Goal: Task Accomplishment & Management: Use online tool/utility

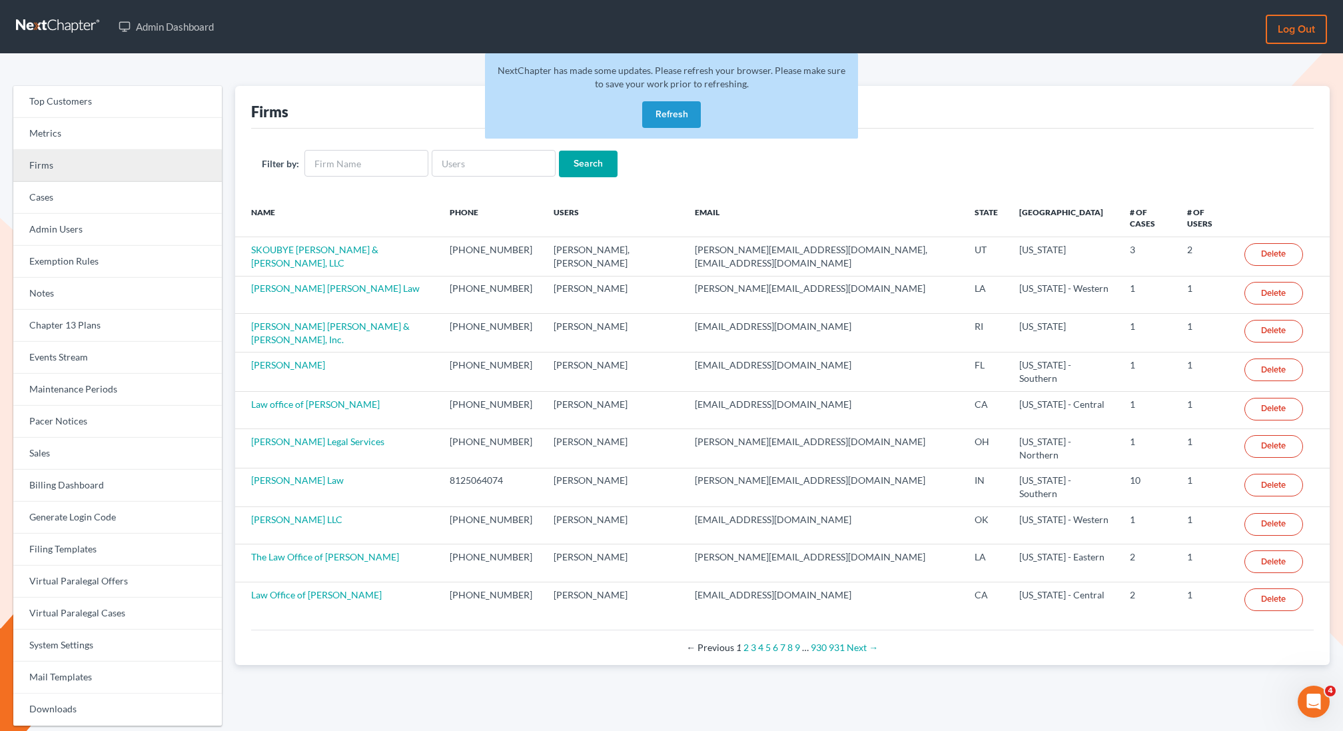
click at [82, 163] on link "Firms" at bounding box center [117, 166] width 209 height 32
click at [49, 163] on link "Firms" at bounding box center [117, 166] width 209 height 32
click at [676, 118] on button "Refresh" at bounding box center [671, 114] width 59 height 27
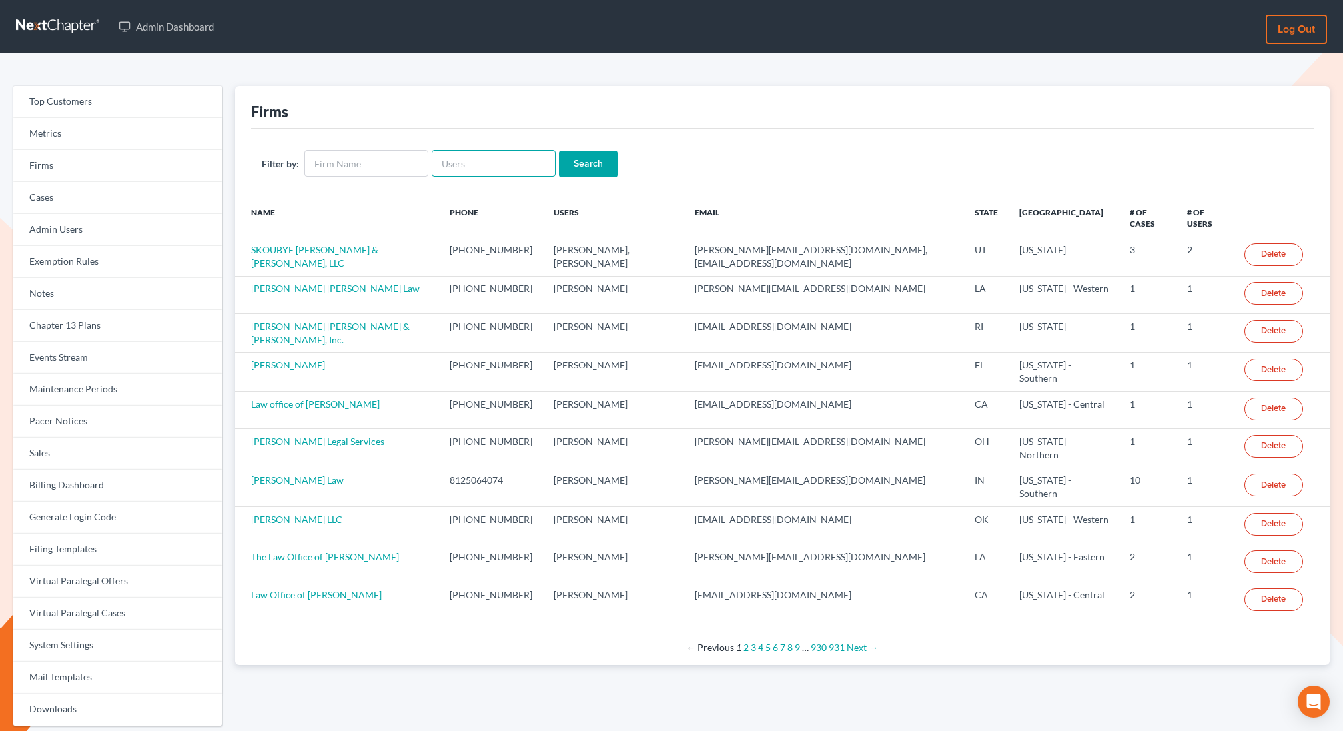
click at [466, 166] on input "text" at bounding box center [494, 163] width 124 height 27
paste input "https://www.notion.so/fastcase/Review-Future-Dev-Board-Quick-Wins-24c055887c538…"
type input "https://www.notion.so/fastcase/Review-Future-Dev-Board-Quick-Wins-24c055887c538…"
click at [467, 167] on input "https://www.notion.so/fastcase/Review-Future-Dev-Board-Quick-Wins-24c055887c538…" at bounding box center [494, 163] width 124 height 27
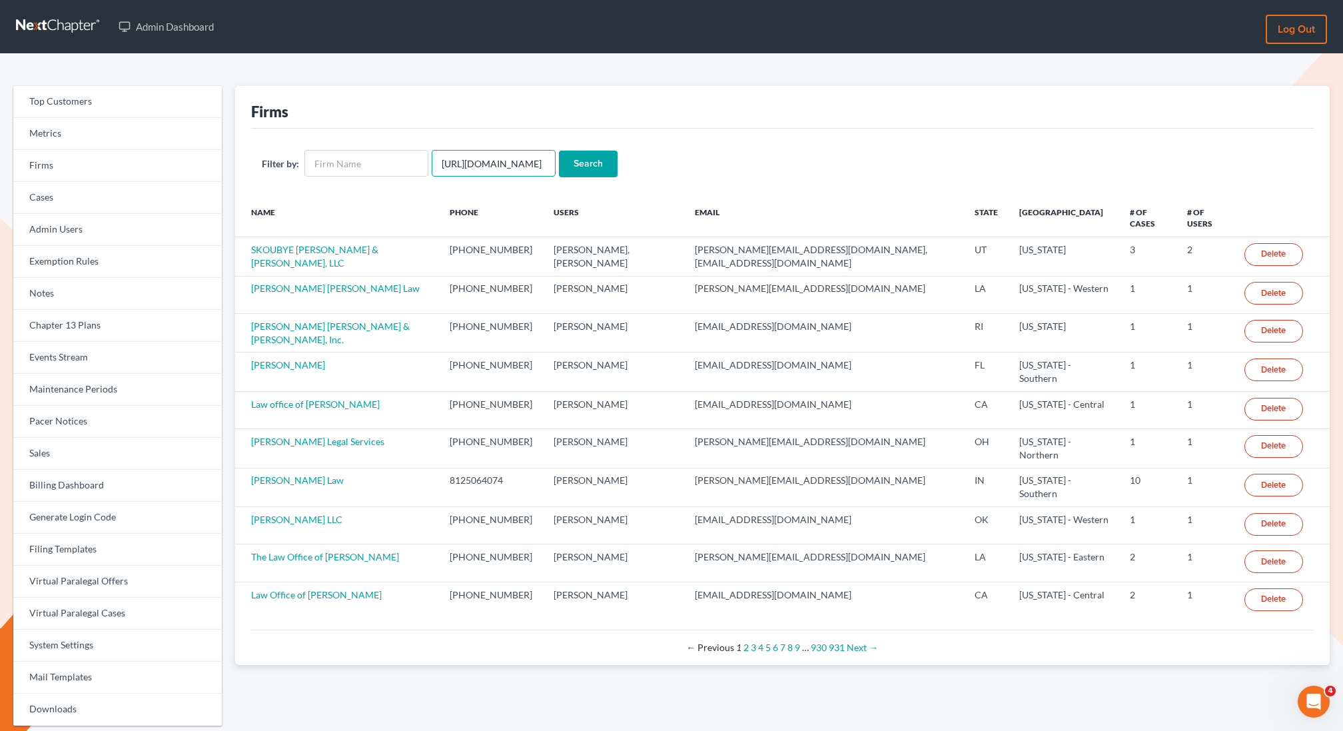
click at [467, 167] on input "https://www.notion.so/fastcase/Review-Future-Dev-Board-Quick-Wins-24c055887c538…" at bounding box center [494, 163] width 124 height 27
click at [468, 163] on input "text" at bounding box center [494, 163] width 124 height 27
paste input "Kieran McGovern"
type input "Kieran McGovern"
click at [559, 151] on input "Search" at bounding box center [588, 164] width 59 height 27
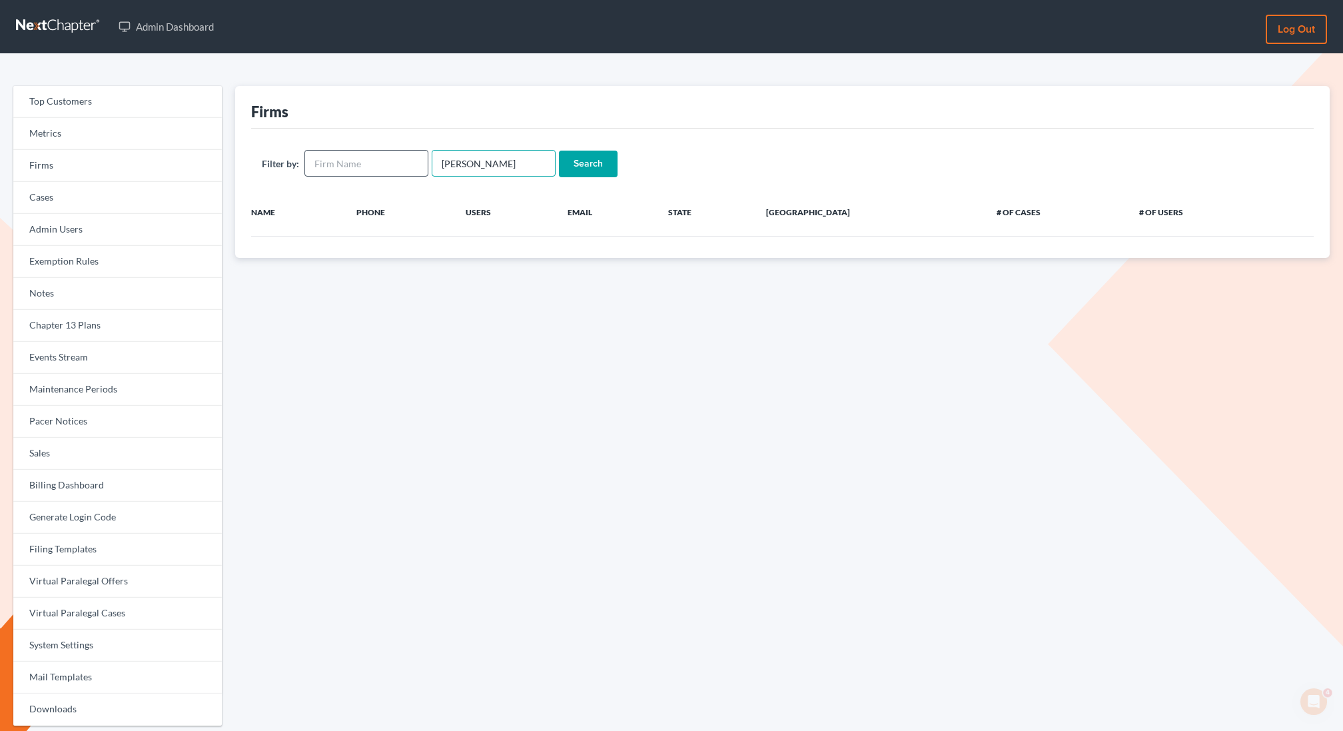
drag, startPoint x: 467, startPoint y: 165, endPoint x: 414, endPoint y: 164, distance: 53.3
click at [414, 164] on form "Filter by: Kieran McGovern Search" at bounding box center [783, 163] width 1042 height 27
type input "McGovern"
click at [559, 151] on input "Search" at bounding box center [588, 164] width 59 height 27
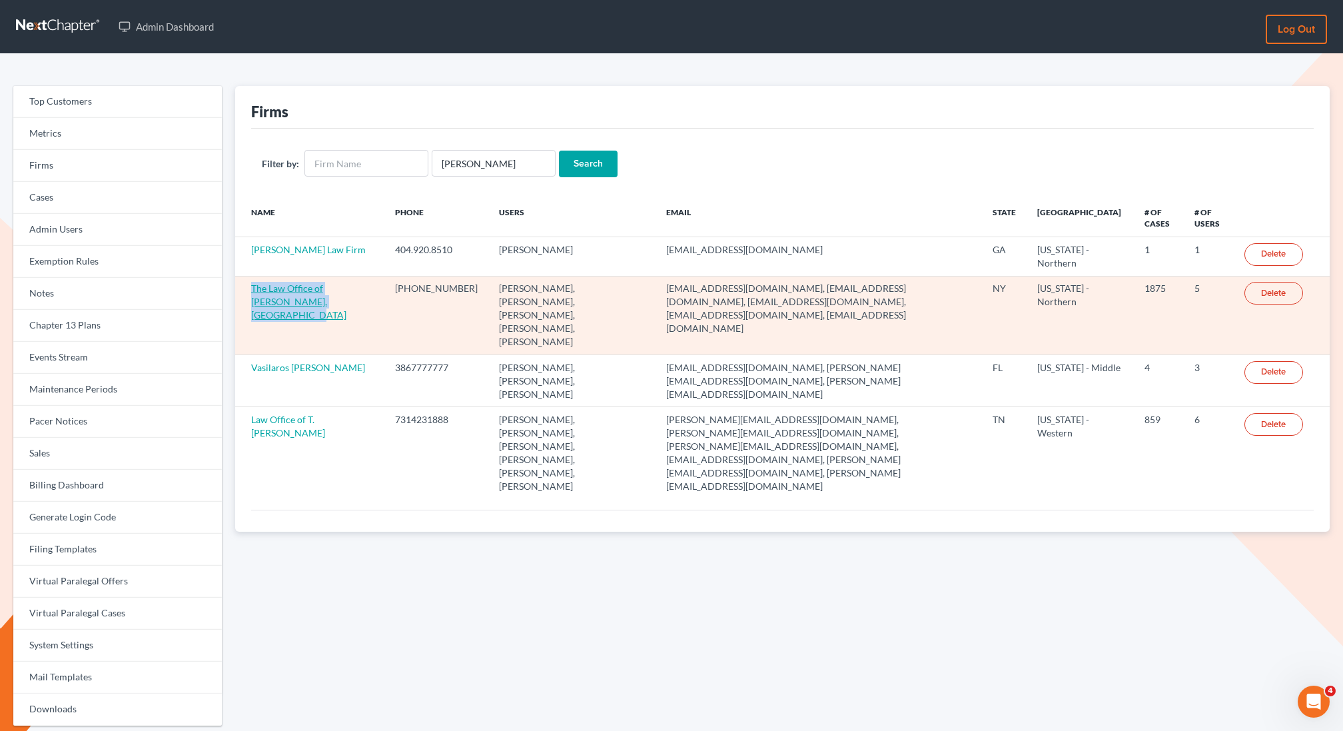
click at [285, 298] on link "The Law Office of Christiaan Van Niekerk, PLLC" at bounding box center [298, 302] width 95 height 38
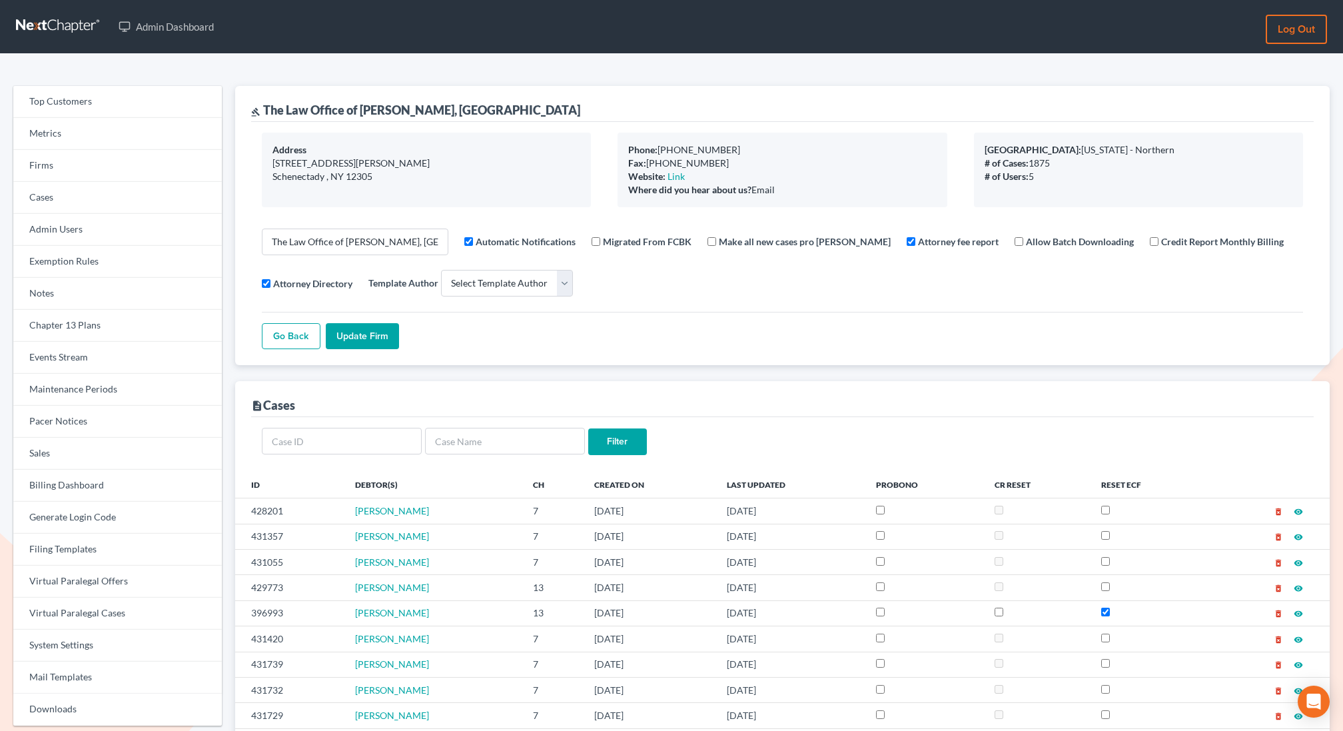
select select
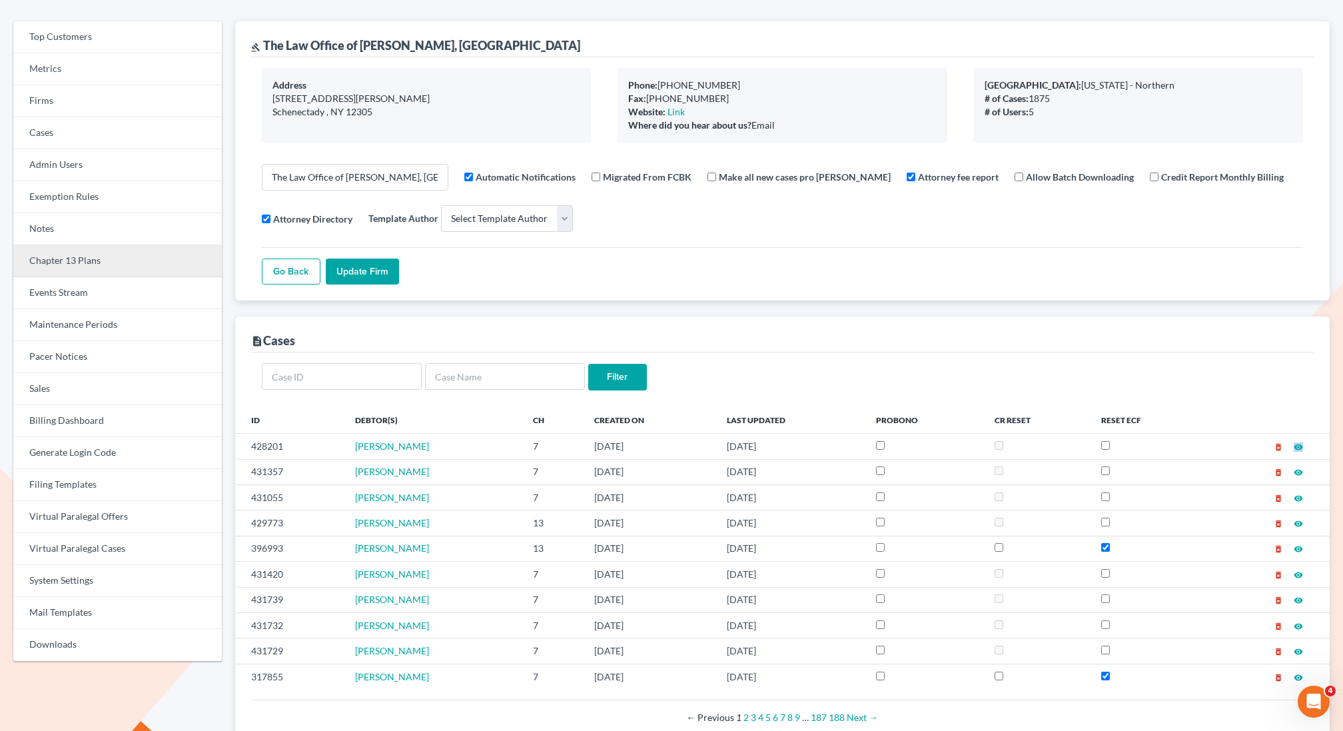
scroll to position [63, 0]
click at [61, 258] on link "Chapter 13 Plans" at bounding box center [117, 263] width 209 height 32
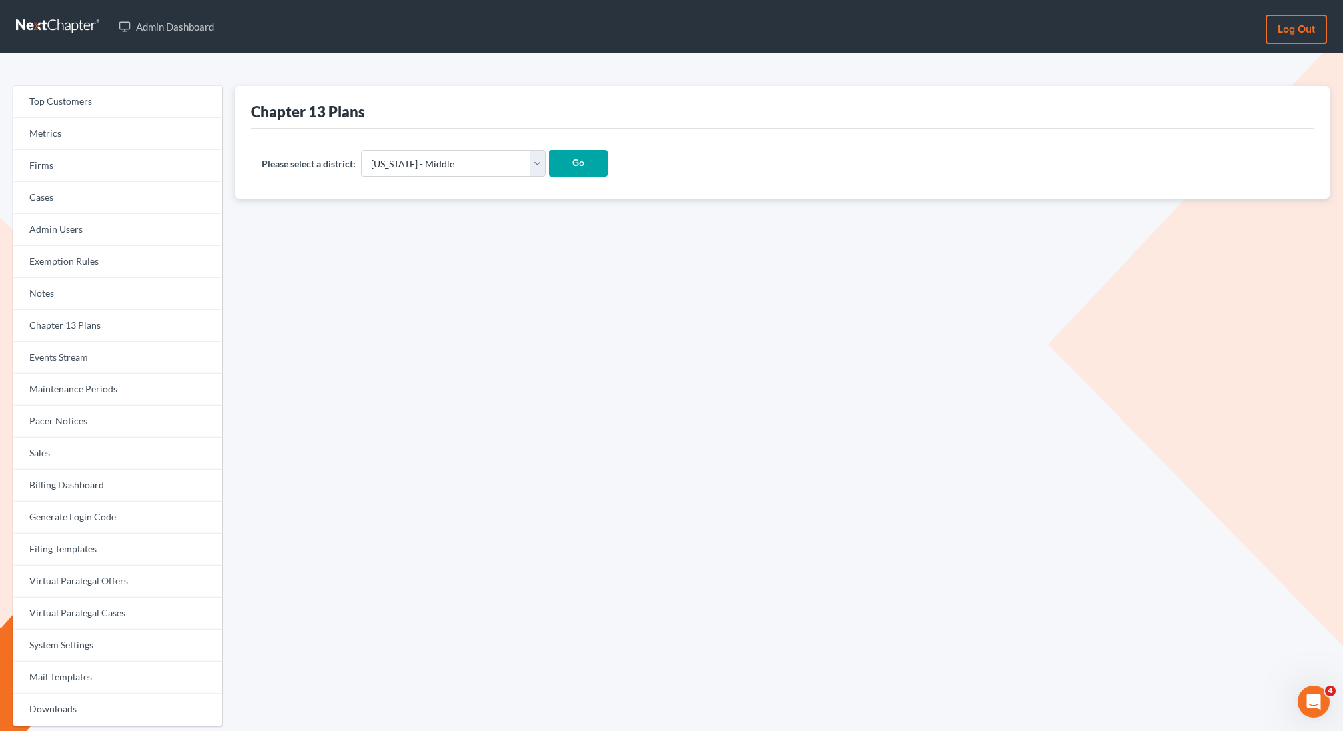
select select "15"
click at [361, 150] on select "[US_STATE] - [GEOGRAPHIC_DATA] [US_STATE] - [GEOGRAPHIC_DATA][US_STATE] - South…" at bounding box center [453, 163] width 185 height 27
click at [549, 163] on input "Go" at bounding box center [578, 163] width 59 height 27
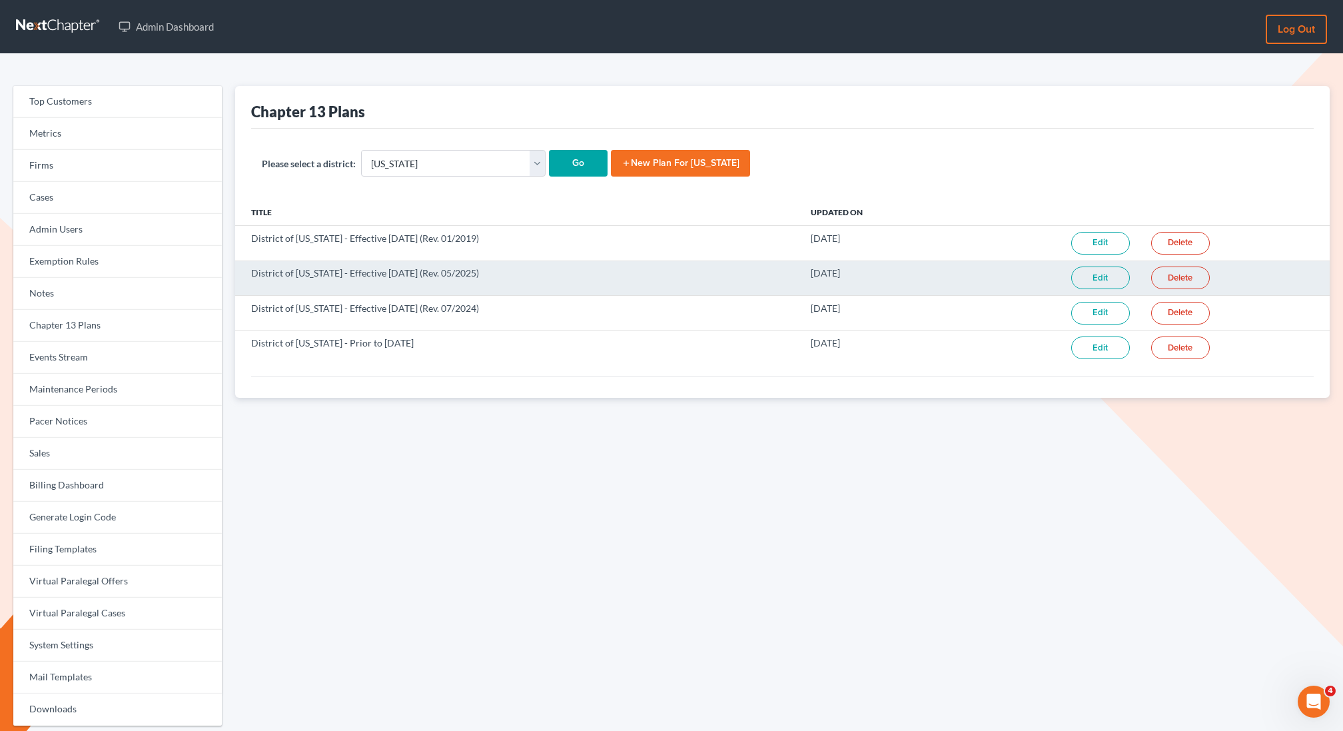
click at [1116, 275] on link "Edit" at bounding box center [1101, 278] width 59 height 23
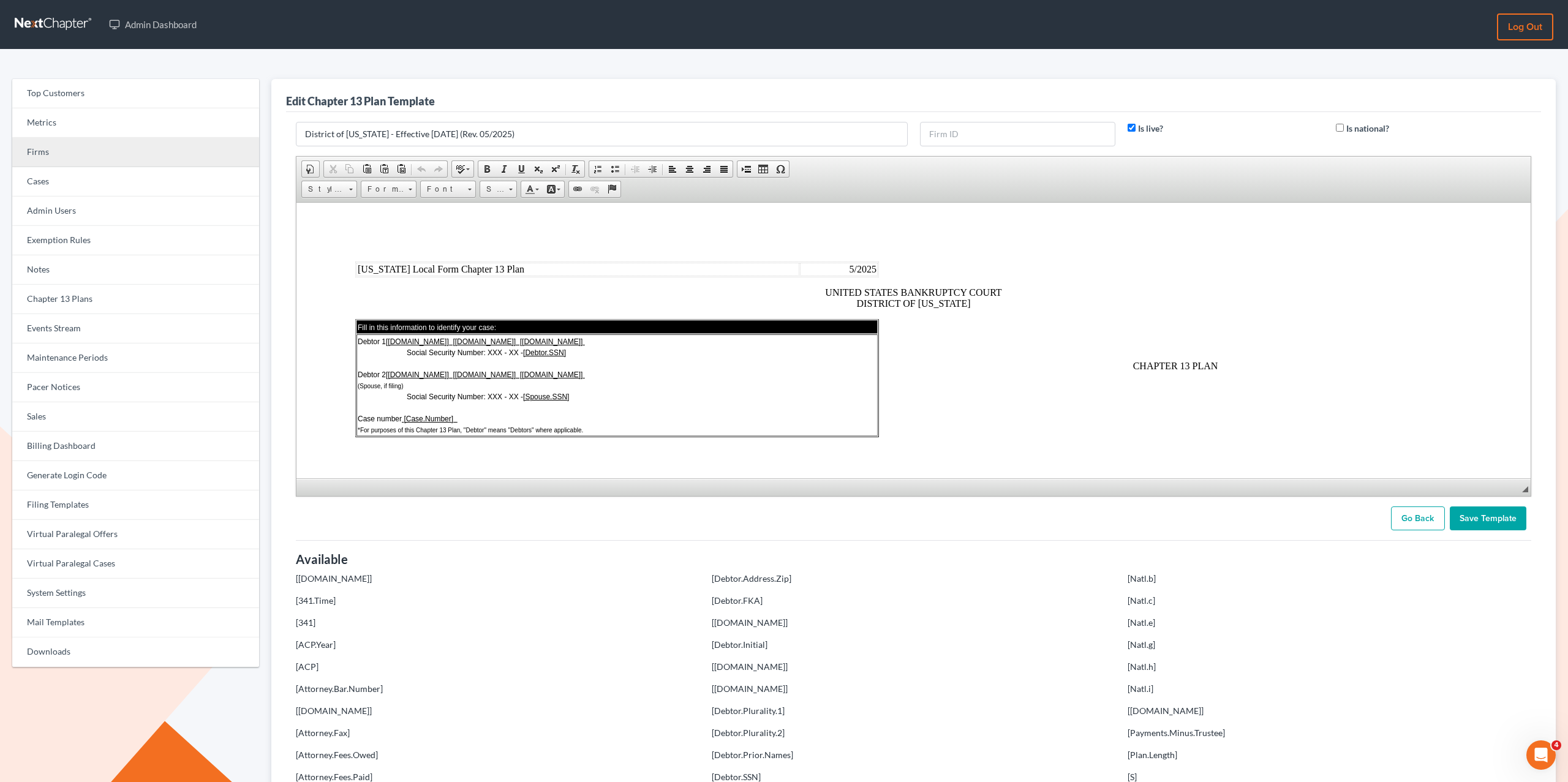
click at [87, 156] on link "Firms" at bounding box center [135, 153] width 247 height 29
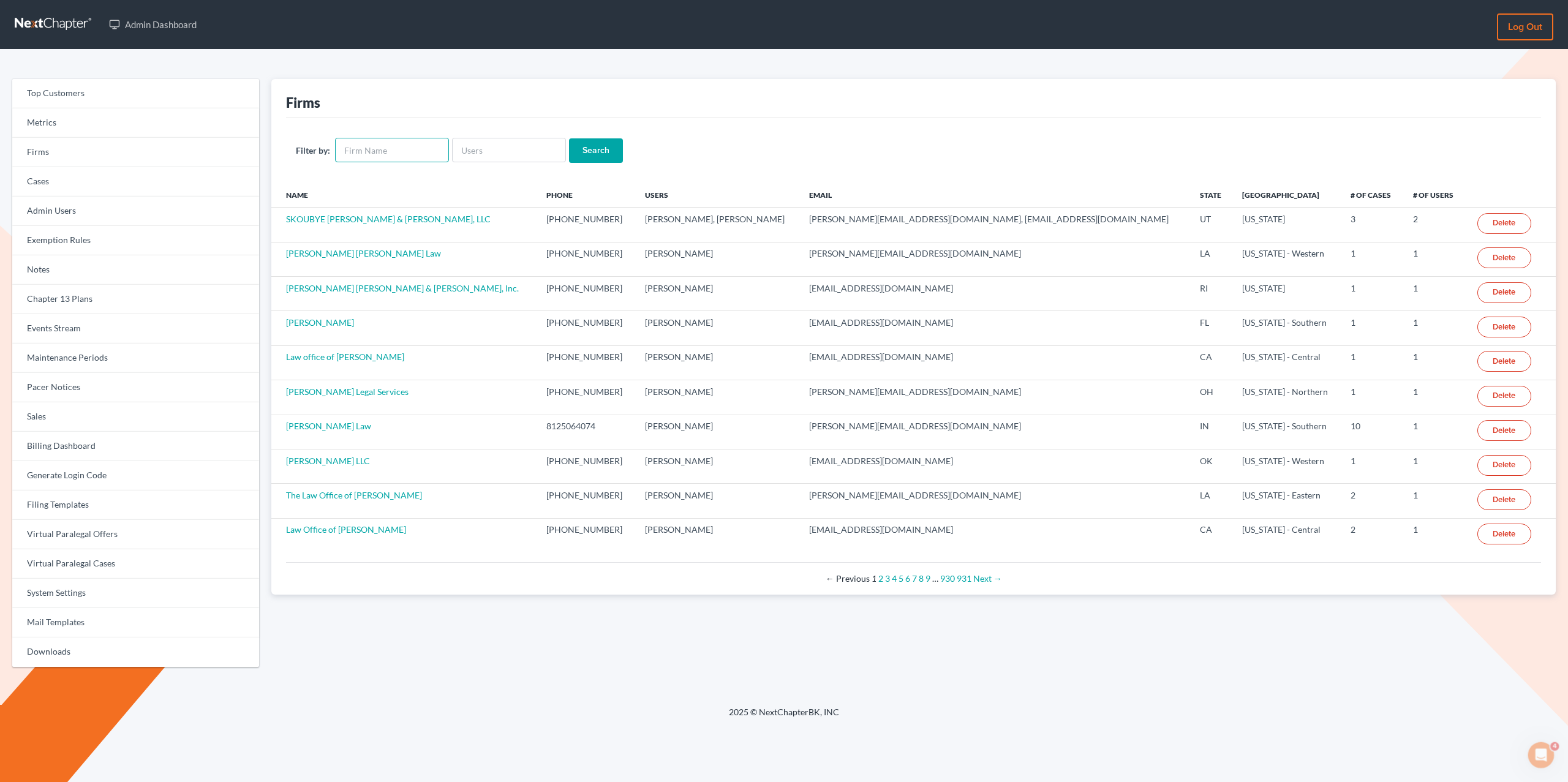
click at [382, 150] on input "text" at bounding box center [392, 150] width 114 height 25
type input "[PERSON_NAME] law"
click at [569, 139] on input "Search" at bounding box center [596, 151] width 54 height 25
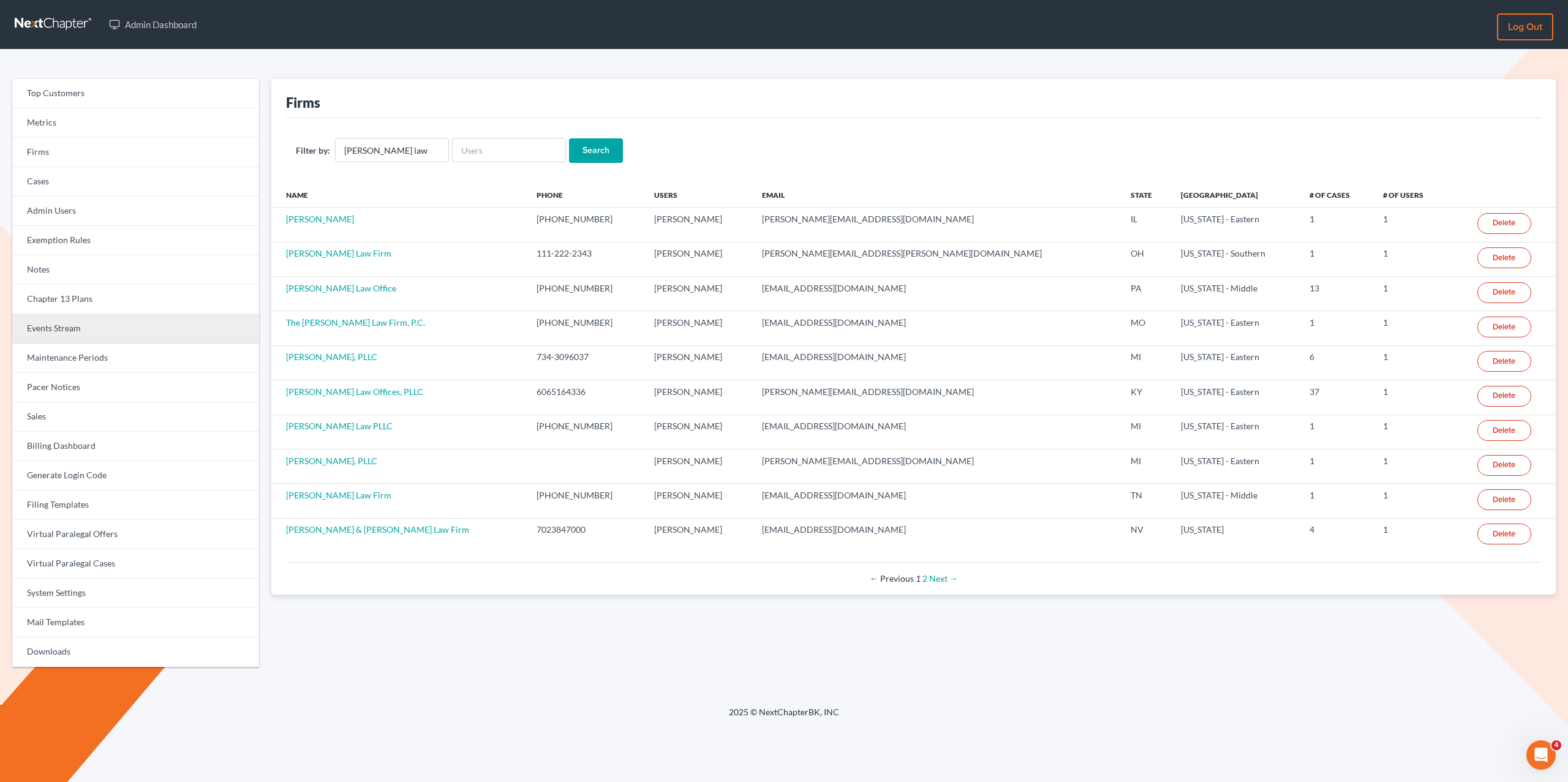
click at [82, 328] on link "Events Stream" at bounding box center [135, 329] width 247 height 29
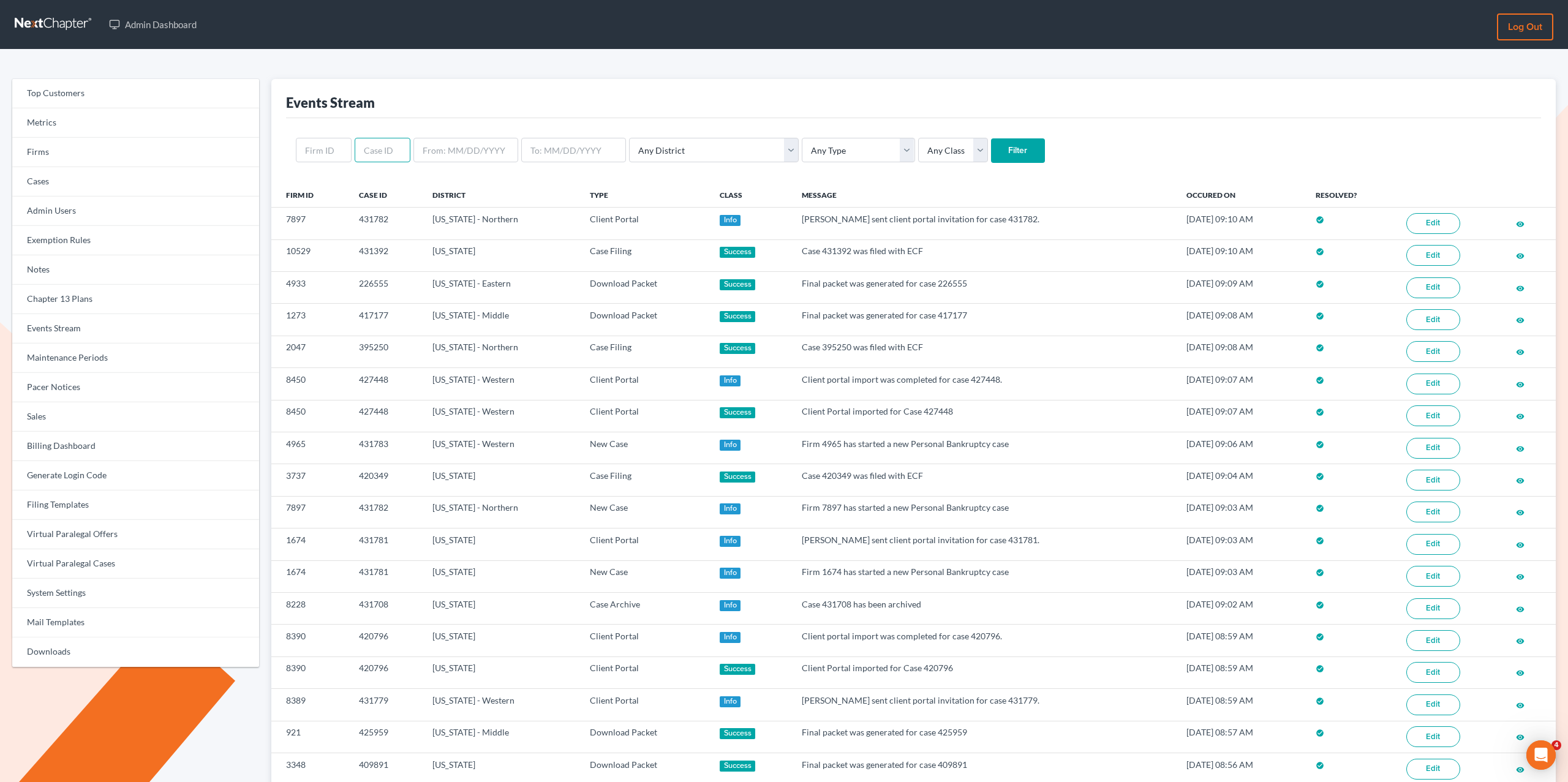
click at [365, 152] on input "text" at bounding box center [382, 150] width 56 height 25
paste input "420951"
type input "420951"
click at [991, 139] on input "Filter" at bounding box center [1017, 151] width 54 height 25
